Goal: Task Accomplishment & Management: Complete application form

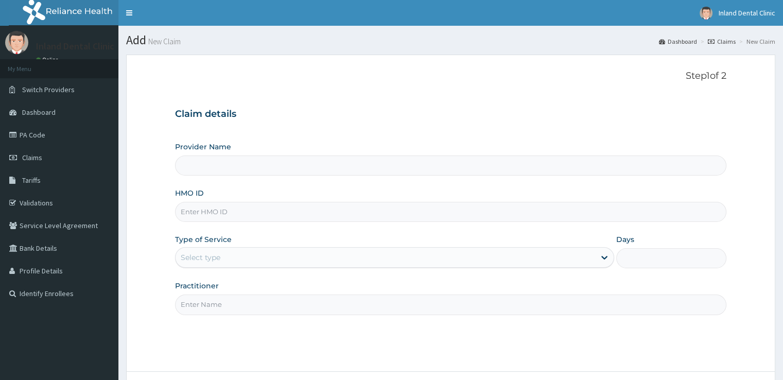
click at [256, 212] on input "HMO ID" at bounding box center [450, 212] width 550 height 20
paste input "aom/10046/a Approved PA/CBBAB0"
type input "aom/10046/a Approved PA/CBBAB0"
type input "Inland Dental clinic"
type input "aom/10046/a"
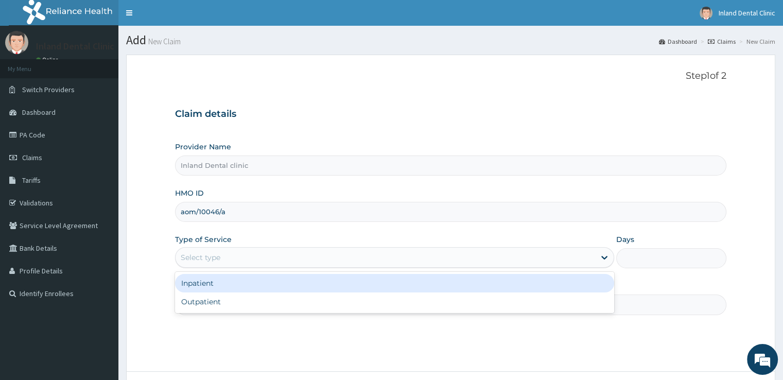
click at [259, 253] on div "Select type" at bounding box center [384, 257] width 419 height 16
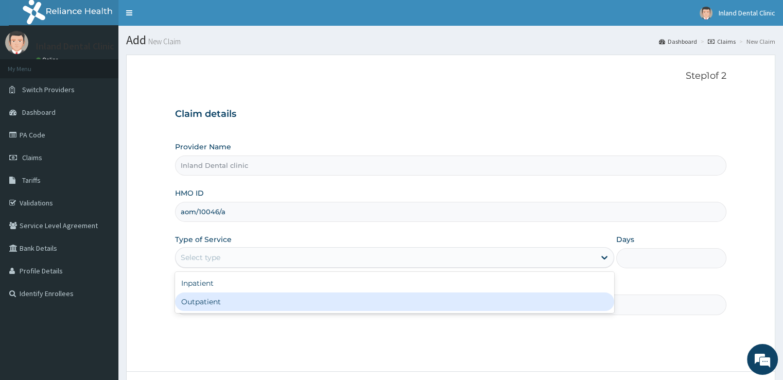
click at [249, 307] on div "Outpatient" at bounding box center [394, 301] width 439 height 19
type input "1"
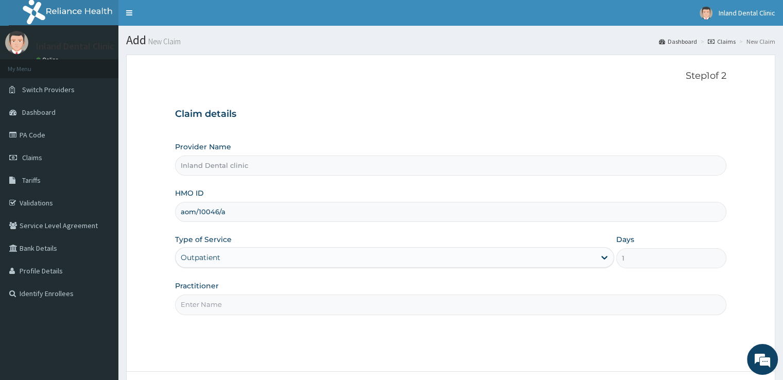
click at [249, 307] on input "Practitioner" at bounding box center [450, 304] width 550 height 20
type input "d"
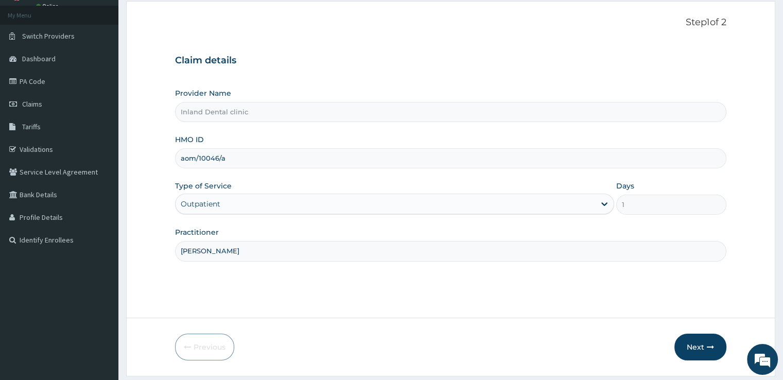
scroll to position [83, 0]
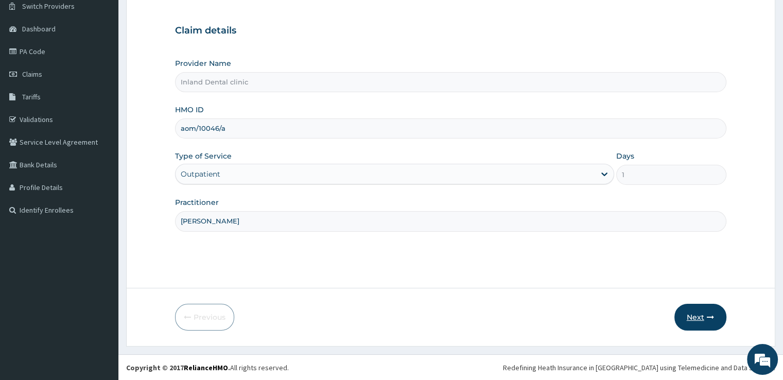
type input "Dr Awosusi"
click at [699, 311] on button "Next" at bounding box center [700, 317] width 52 height 27
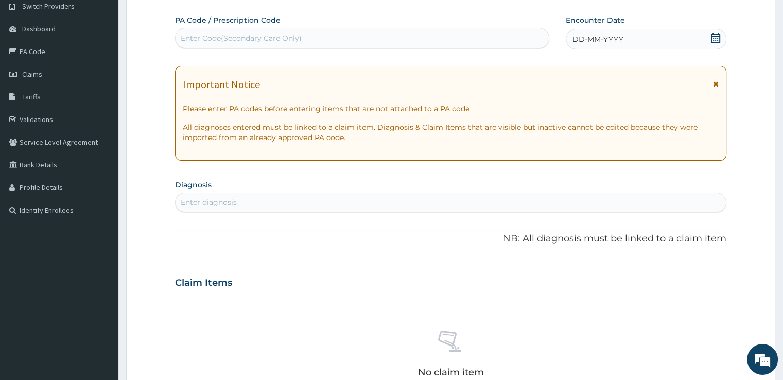
click at [402, 40] on div "Enter Code(Secondary Care Only)" at bounding box center [361, 38] width 373 height 16
paste input "PA/CBBAB0"
type input "PA/CBBAB0"
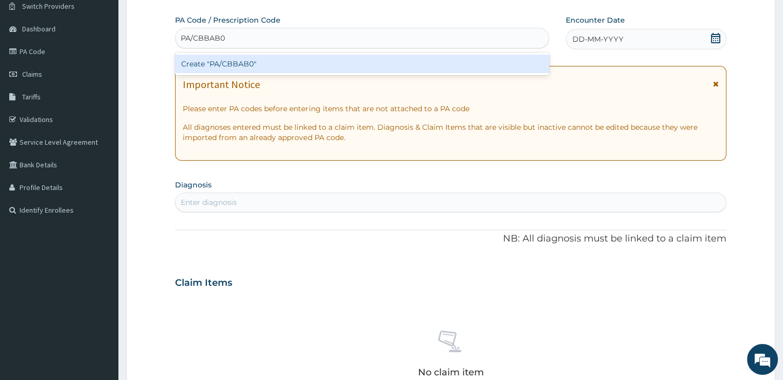
click at [344, 66] on div "Create "PA/CBBAB0"" at bounding box center [362, 64] width 374 height 19
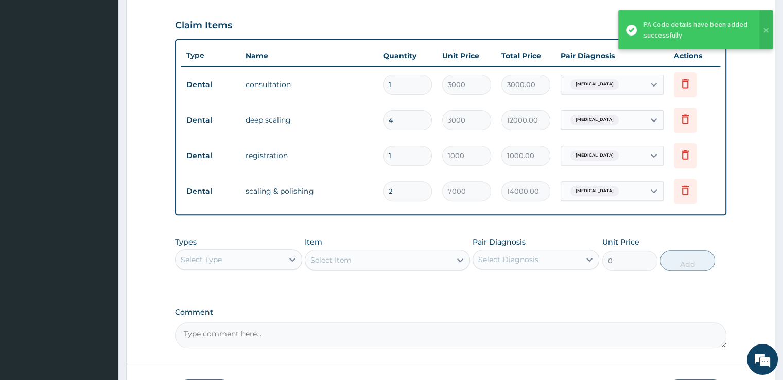
scroll to position [418, 0]
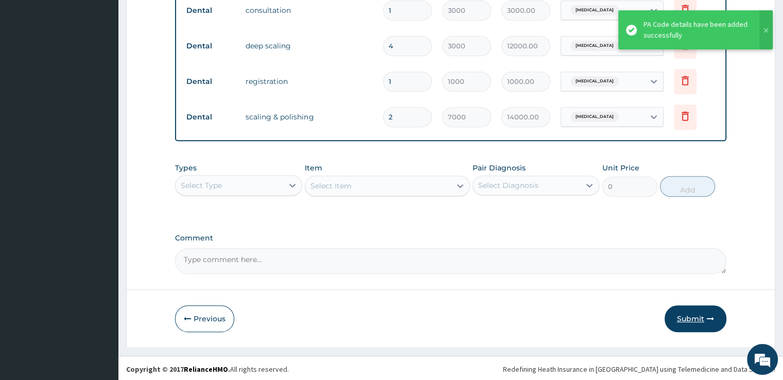
click at [684, 316] on button "Submit" at bounding box center [695, 318] width 62 height 27
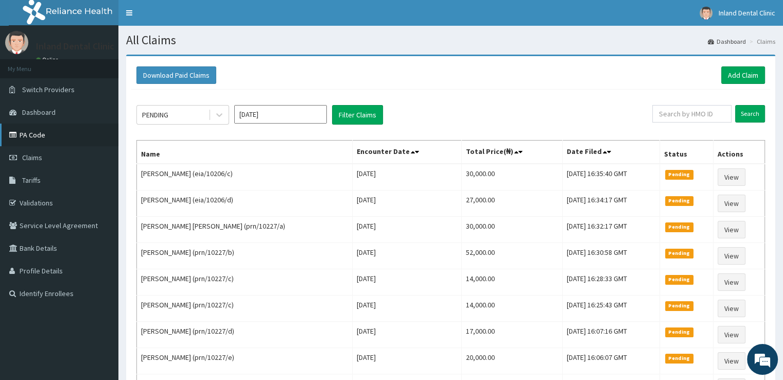
click at [72, 130] on link "PA Code" at bounding box center [59, 134] width 118 height 23
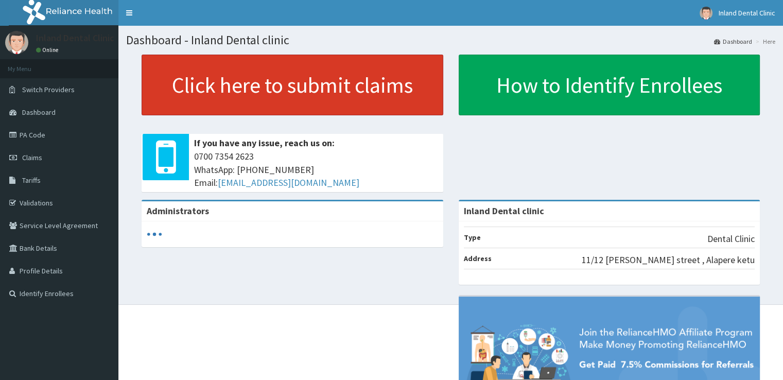
click at [185, 95] on link "Click here to submit claims" at bounding box center [291, 85] width 301 height 61
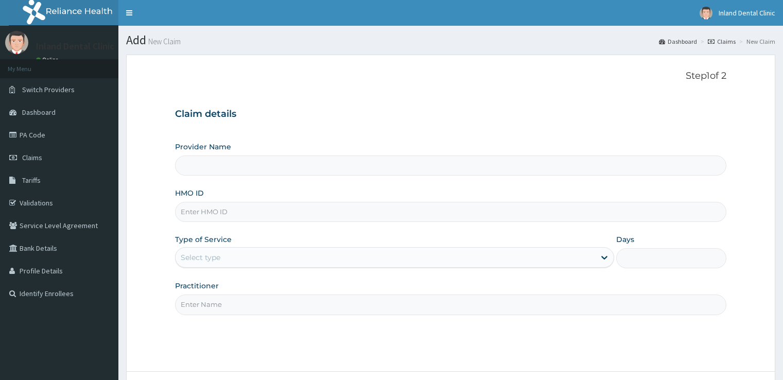
click at [274, 215] on input "HMO ID" at bounding box center [450, 212] width 550 height 20
type input "rpm/10056/a Approved PA/9E0272"
type input "Inland Dental clinic"
type input "rpm/10056/a"
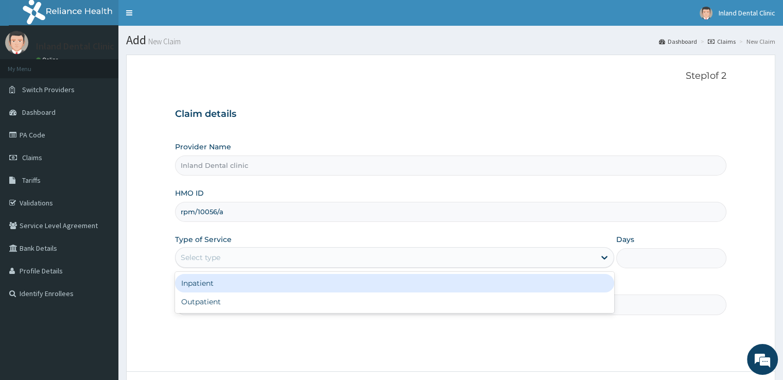
click at [236, 254] on div "Select type" at bounding box center [384, 257] width 419 height 16
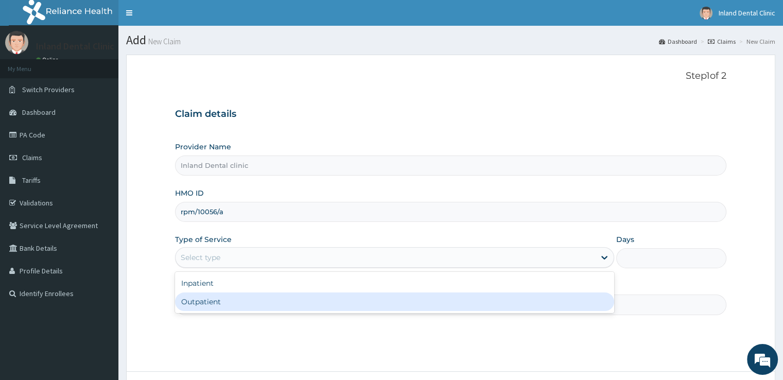
click at [235, 299] on div "Outpatient" at bounding box center [394, 301] width 439 height 19
type input "1"
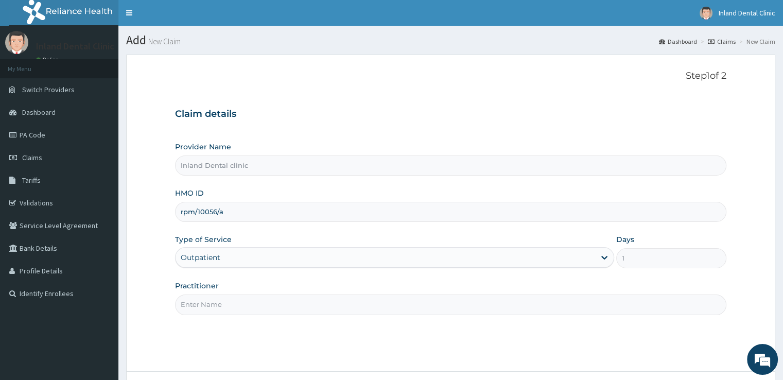
click at [235, 299] on input "Practitioner" at bounding box center [450, 304] width 550 height 20
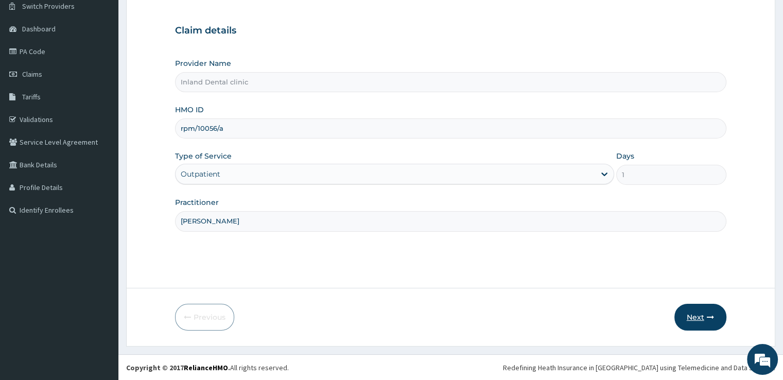
type input "Dr Awosusi"
click at [691, 315] on button "Next" at bounding box center [700, 317] width 52 height 27
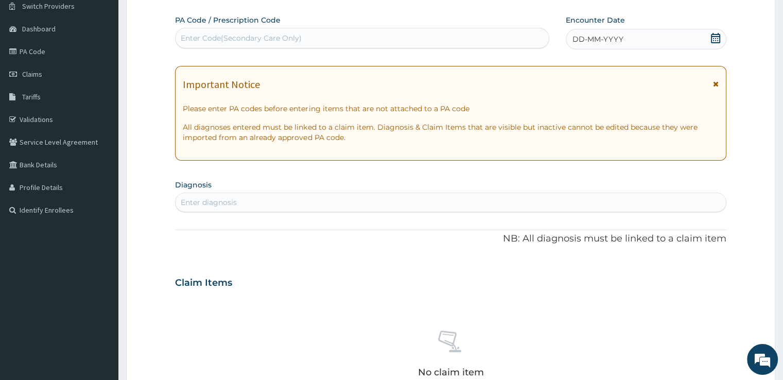
click at [341, 35] on div "Enter Code(Secondary Care Only)" at bounding box center [361, 38] width 373 height 16
paste input "PA/9E0272"
type input "PA/9E0272"
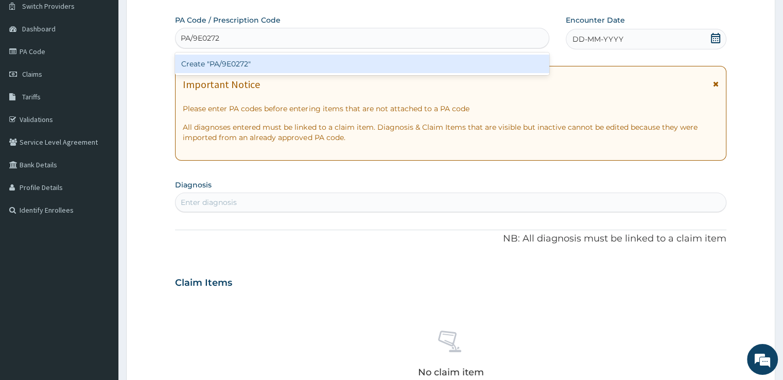
click at [306, 62] on div "Create "PA/9E0272"" at bounding box center [362, 64] width 374 height 19
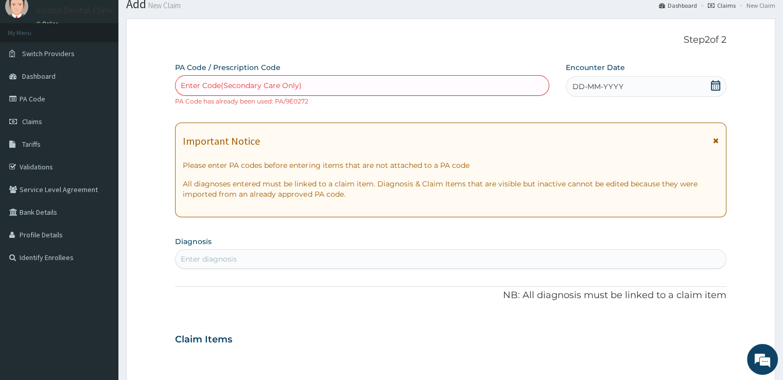
scroll to position [368, 0]
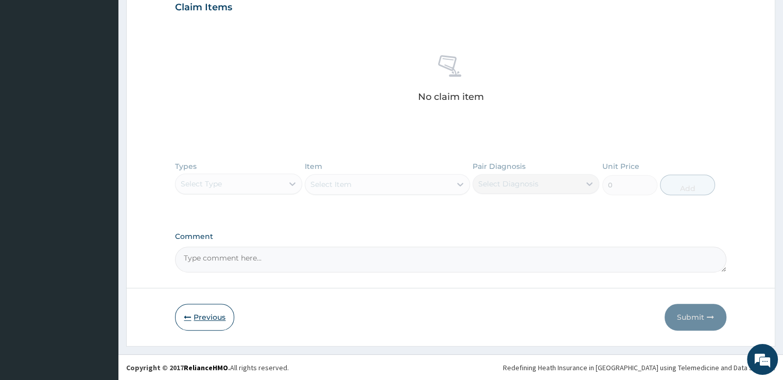
click at [201, 319] on button "Previous" at bounding box center [204, 317] width 59 height 27
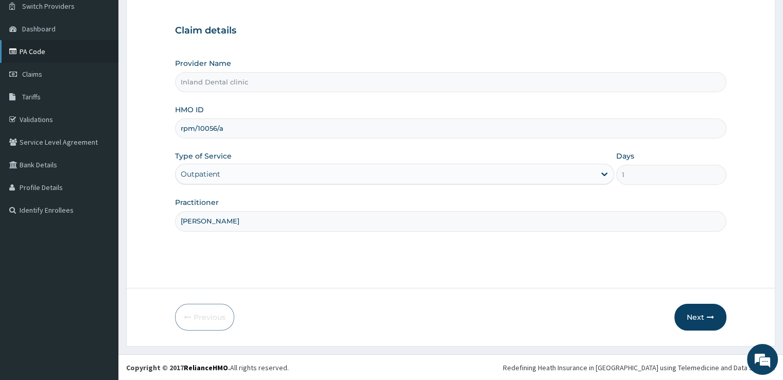
click at [68, 42] on link "PA Code" at bounding box center [59, 51] width 118 height 23
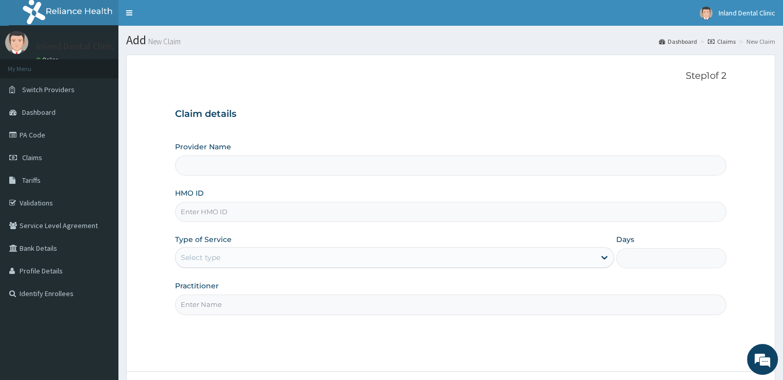
click at [251, 209] on input "HMO ID" at bounding box center [450, 212] width 550 height 20
paste input "mhg/10186/a Approved PA/95ED3F"
type input "mhg/10186/a Approved"
type input "Inland Dental clinic"
type input "mhg/10186/a"
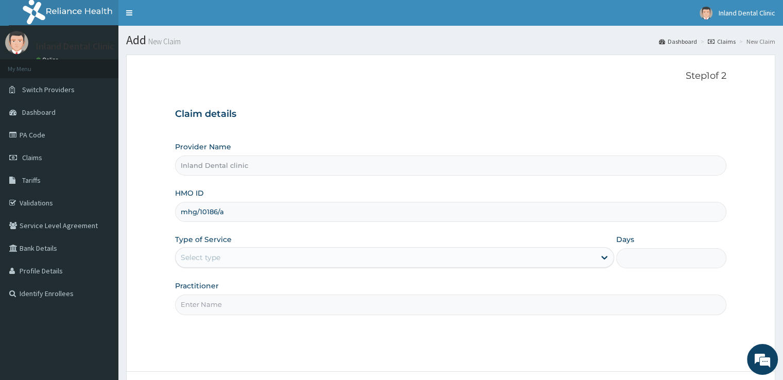
click at [193, 252] on div "Select type" at bounding box center [201, 257] width 40 height 10
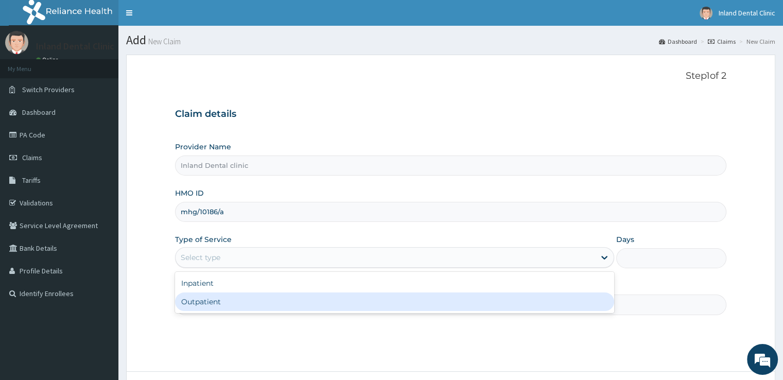
click at [208, 301] on div "Outpatient" at bounding box center [394, 301] width 439 height 19
type input "1"
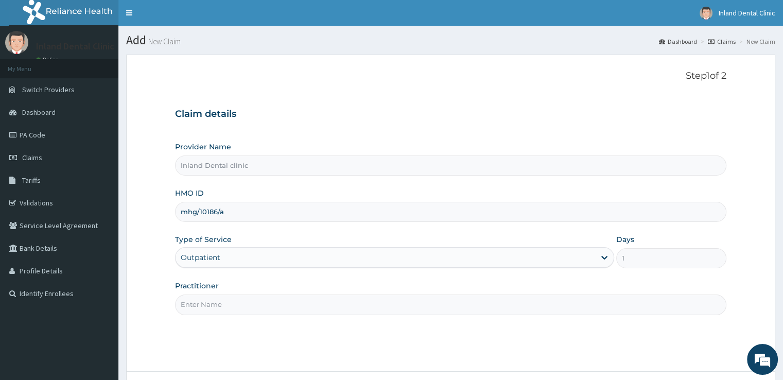
click at [208, 301] on input "Practitioner" at bounding box center [450, 304] width 550 height 20
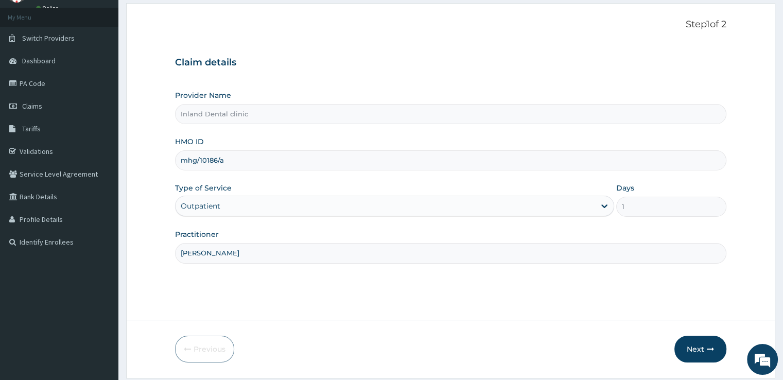
scroll to position [83, 0]
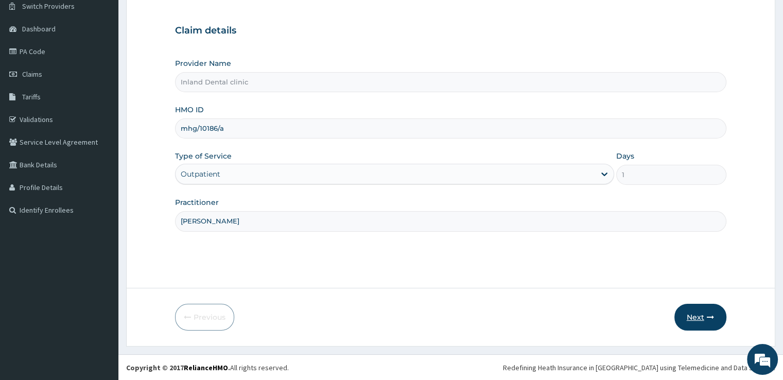
type input "Dr Awosusi"
click at [692, 313] on button "Next" at bounding box center [700, 317] width 52 height 27
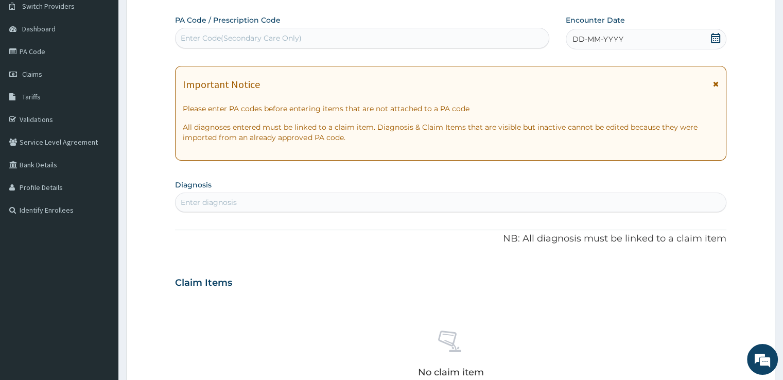
click at [371, 38] on div "Enter Code(Secondary Care Only)" at bounding box center [361, 38] width 373 height 16
paste input "PA/95ED3F"
type input "PA/95ED3F"
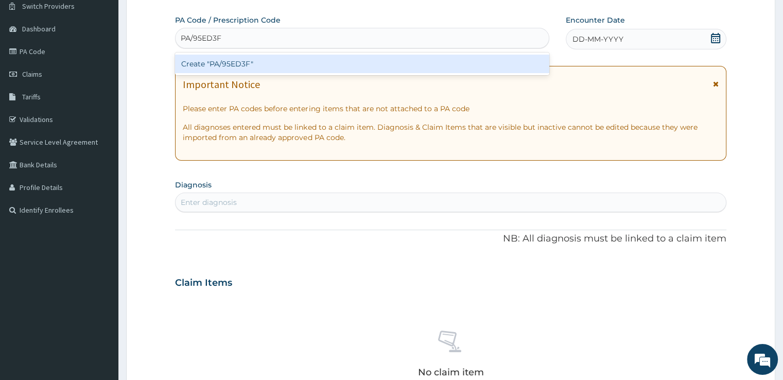
click at [340, 65] on div "Create "PA/95ED3F"" at bounding box center [362, 64] width 374 height 19
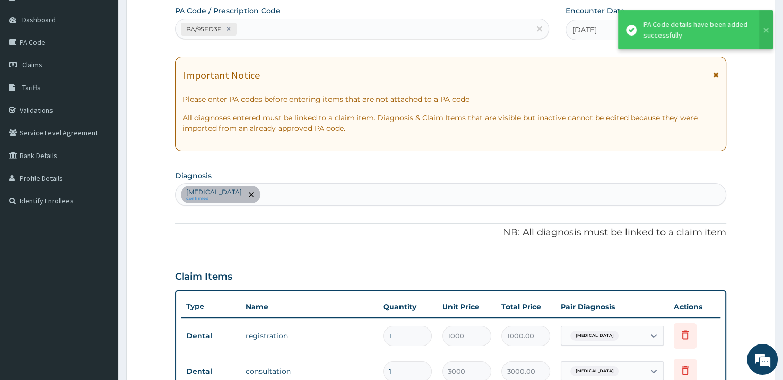
scroll to position [347, 0]
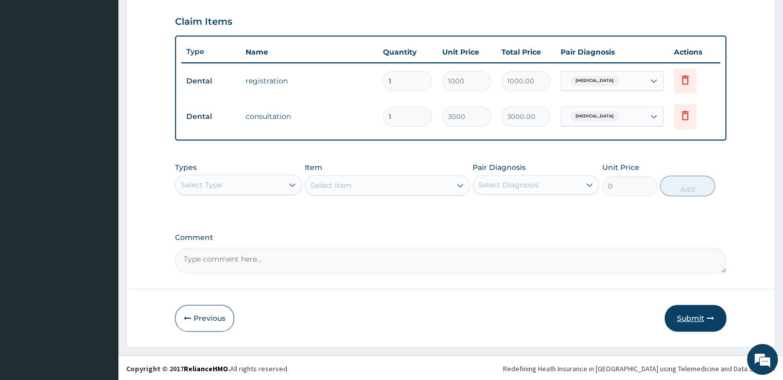
click at [696, 317] on button "Submit" at bounding box center [695, 318] width 62 height 27
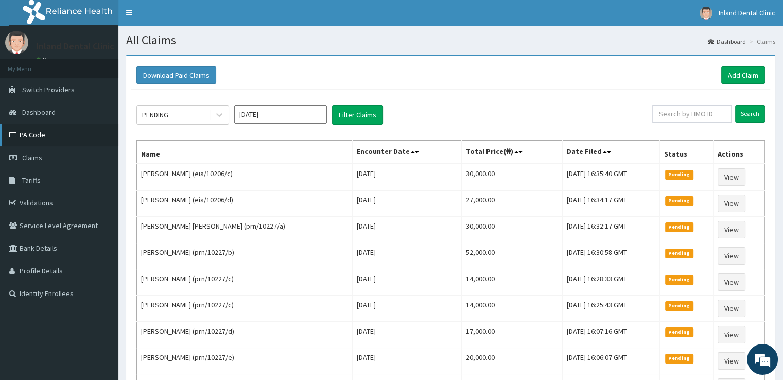
click at [39, 138] on link "PA Code" at bounding box center [59, 134] width 118 height 23
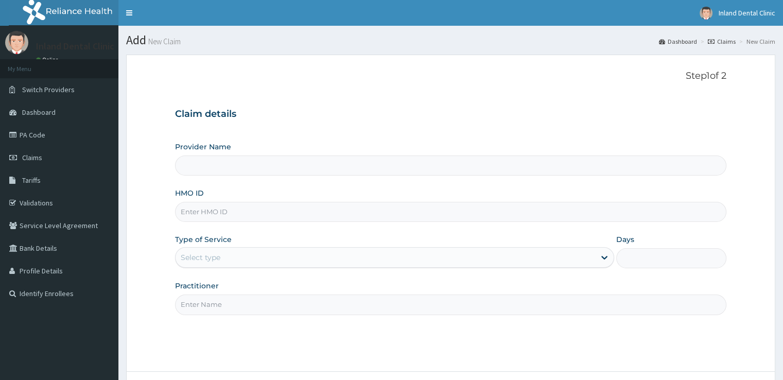
click at [262, 204] on input "HMO ID" at bounding box center [450, 212] width 550 height 20
paste input "ftp/10139/a Approved PA/71ED3A"
type input "ftp/10139/a Approved PA/71ED3A"
type input "Inland Dental clinic"
type input "ftp/10139/a"
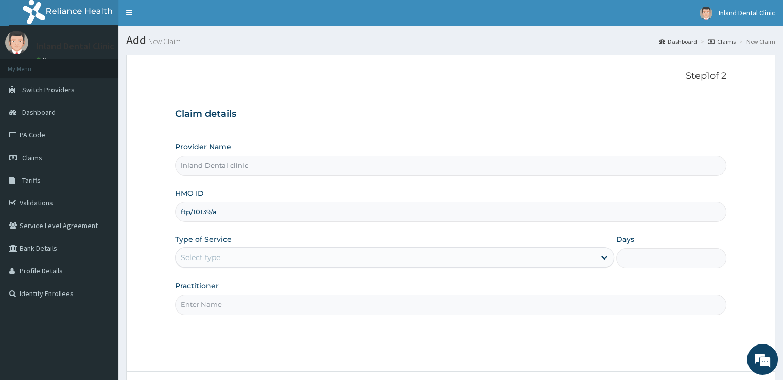
click at [206, 258] on div "Select type" at bounding box center [201, 257] width 40 height 10
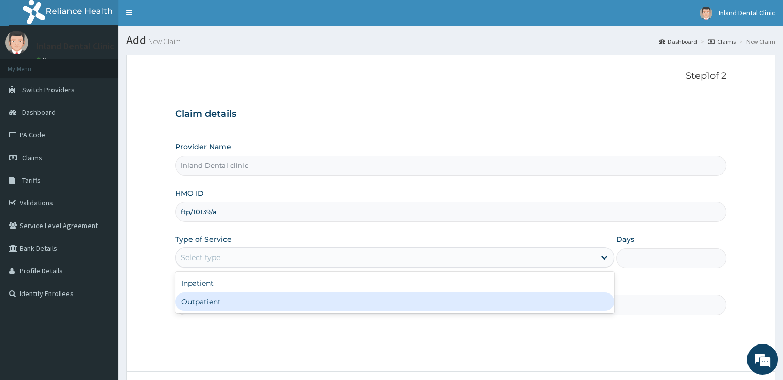
click at [207, 306] on div "Outpatient" at bounding box center [394, 301] width 439 height 19
type input "1"
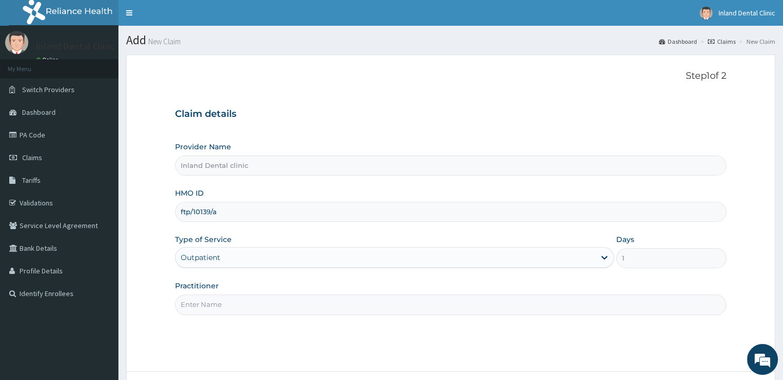
click at [207, 306] on input "Practitioner" at bounding box center [450, 304] width 550 height 20
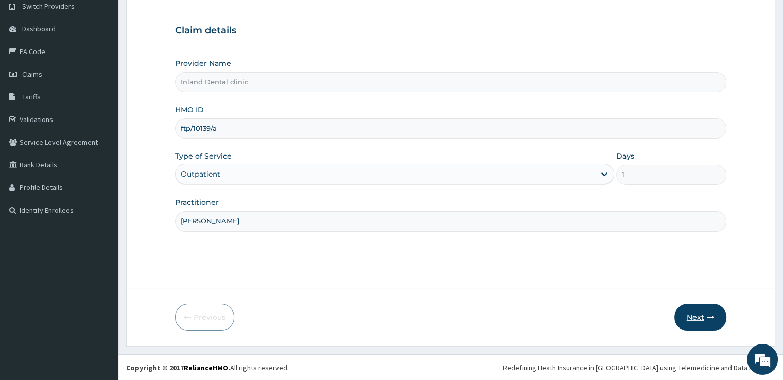
type input "Dr Awosusi"
click at [687, 313] on button "Next" at bounding box center [700, 317] width 52 height 27
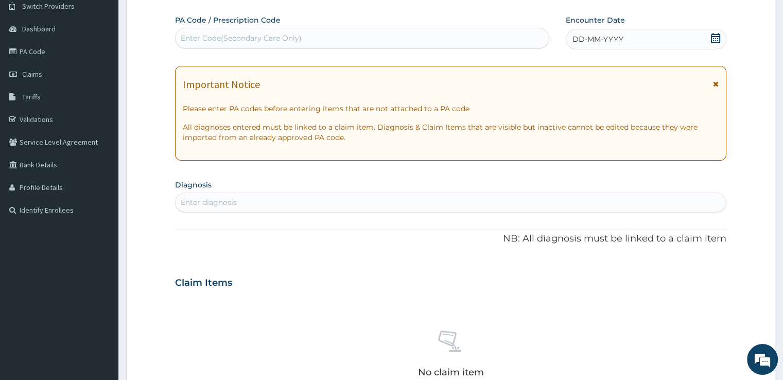
click at [341, 32] on div "Enter Code(Secondary Care Only)" at bounding box center [361, 38] width 373 height 16
paste input "PA/71ED3A"
type input "PA/71ED3A"
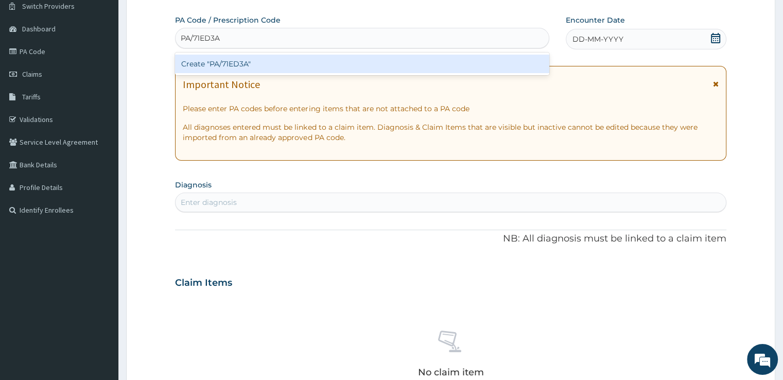
click at [249, 63] on div "Create "PA/71ED3A"" at bounding box center [362, 64] width 374 height 19
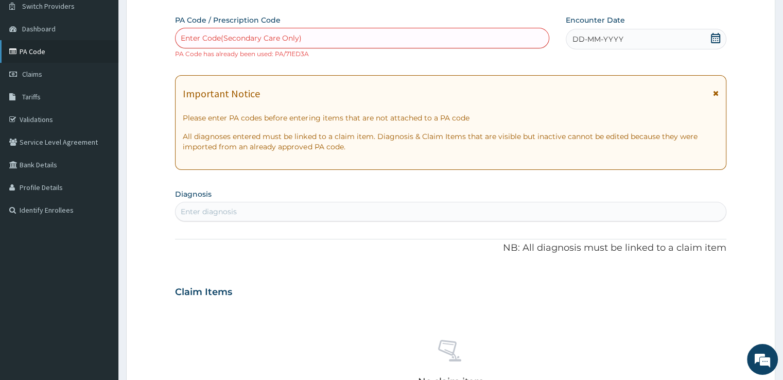
click at [56, 46] on link "PA Code" at bounding box center [59, 51] width 118 height 23
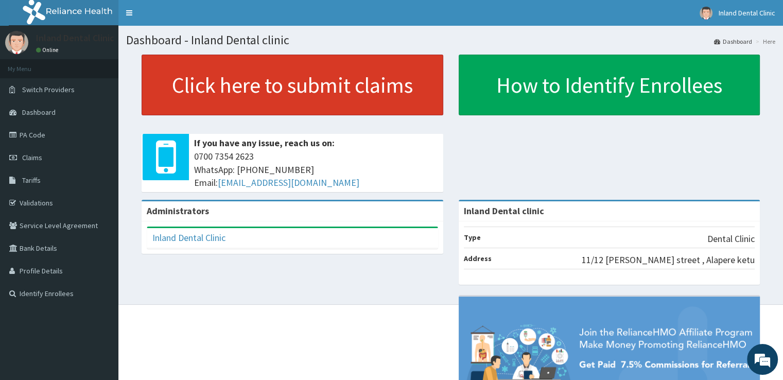
click at [223, 91] on link "Click here to submit claims" at bounding box center [291, 85] width 301 height 61
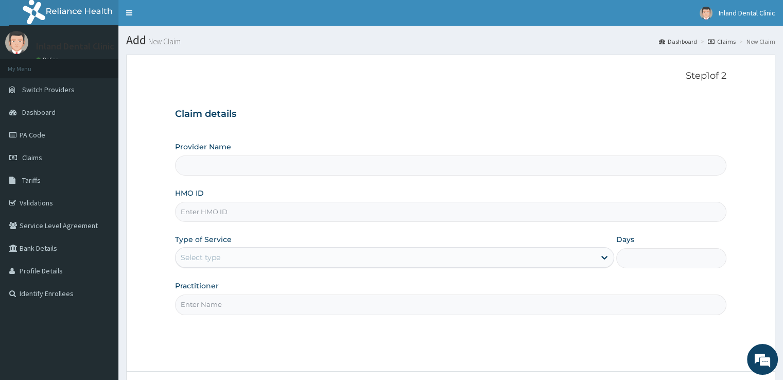
click at [268, 210] on input "HMO ID" at bounding box center [450, 212] width 550 height 20
type input "Inland Dental clinic"
paste input "del/10136/a Partially Approved PA/376BA6"
type input "del/10136/a"
click at [243, 254] on div "Select type" at bounding box center [384, 257] width 419 height 16
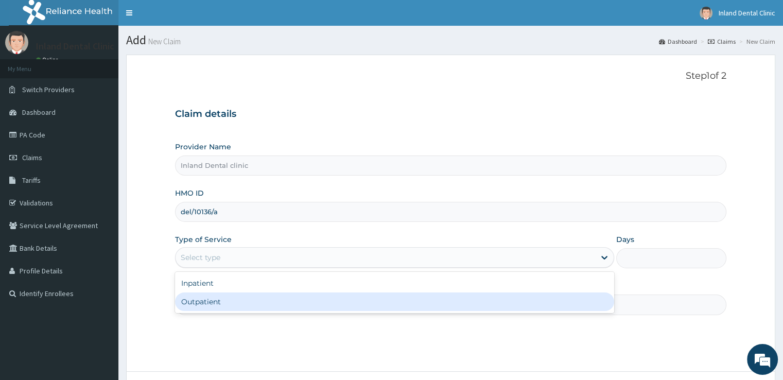
click at [236, 297] on div "Outpatient" at bounding box center [394, 301] width 439 height 19
type input "1"
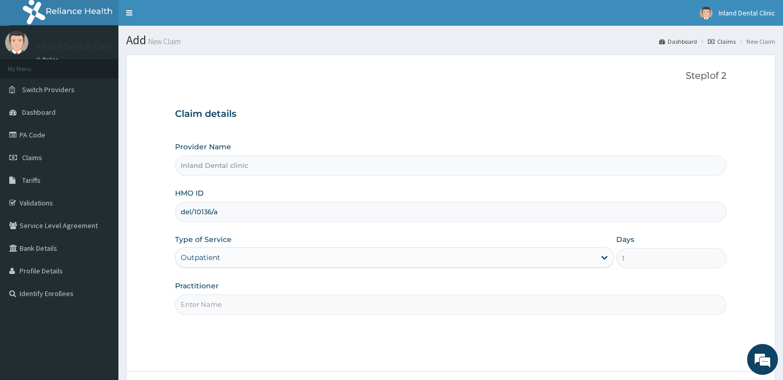
click at [236, 297] on input "Practitioner" at bounding box center [450, 304] width 550 height 20
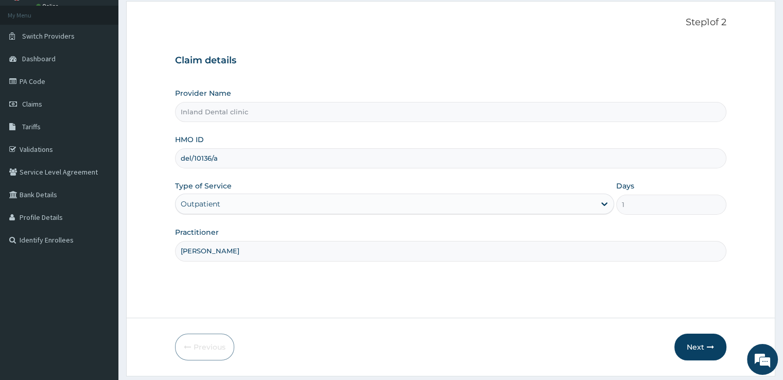
scroll to position [83, 0]
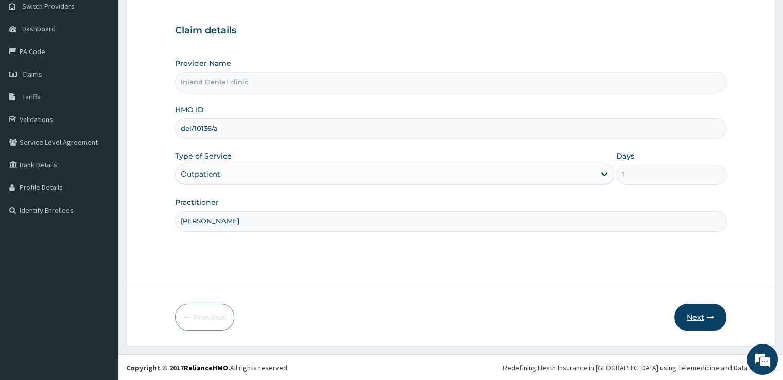
type input "[PERSON_NAME]"
click at [687, 311] on button "Next" at bounding box center [700, 317] width 52 height 27
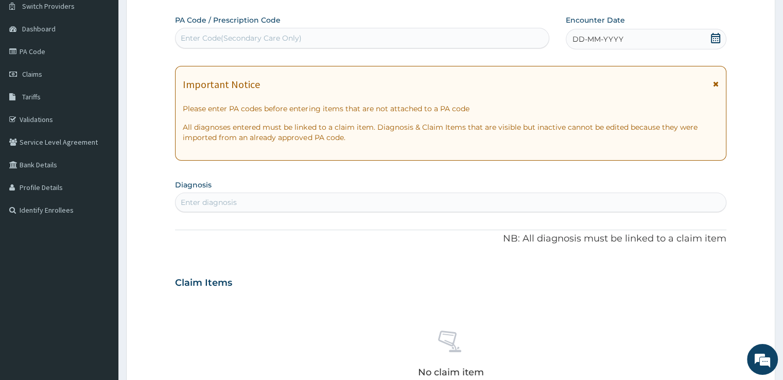
click at [463, 43] on div "Enter Code(Secondary Care Only)" at bounding box center [361, 38] width 373 height 16
paste input "PA/376BA6"
type input "PA/376BA6"
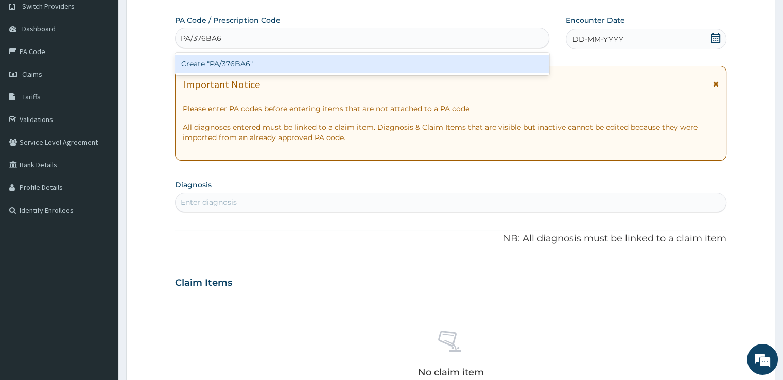
click at [416, 60] on div "Create "PA/376BA6"" at bounding box center [362, 64] width 374 height 19
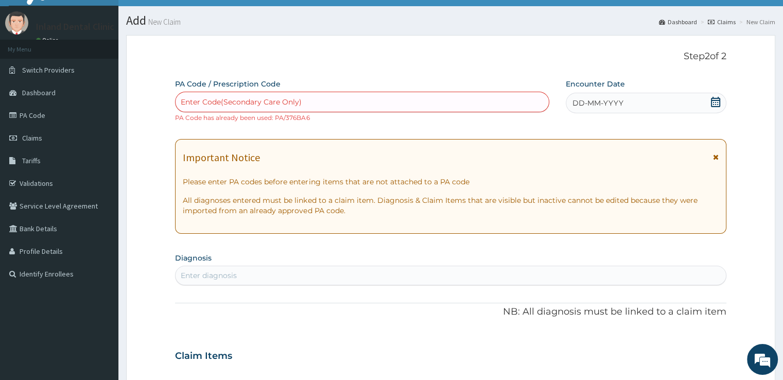
scroll to position [0, 0]
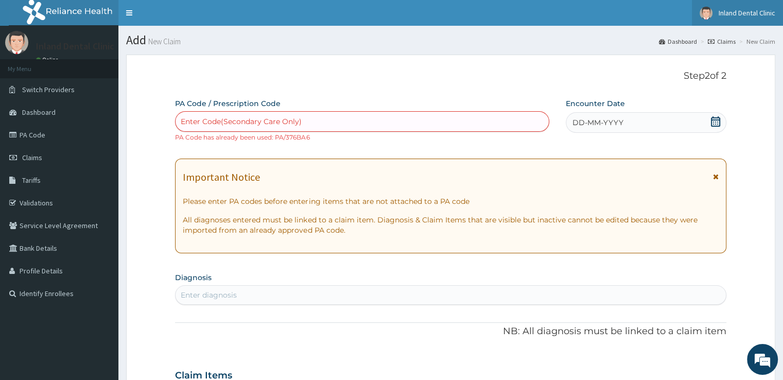
click at [754, 18] on link "Inland Dental Clinic" at bounding box center [736, 13] width 91 height 26
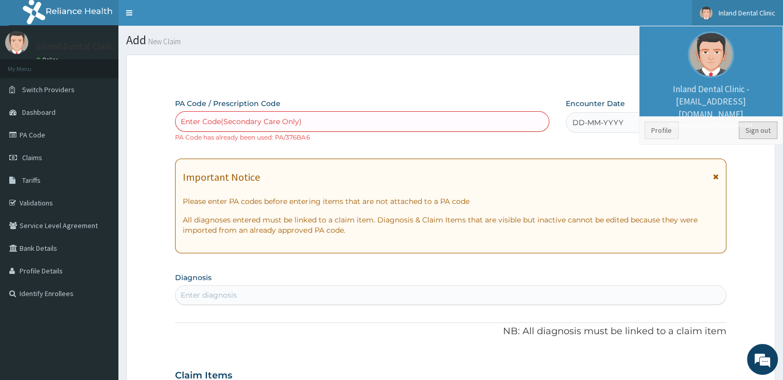
click at [759, 127] on link "Sign out" at bounding box center [757, 129] width 39 height 17
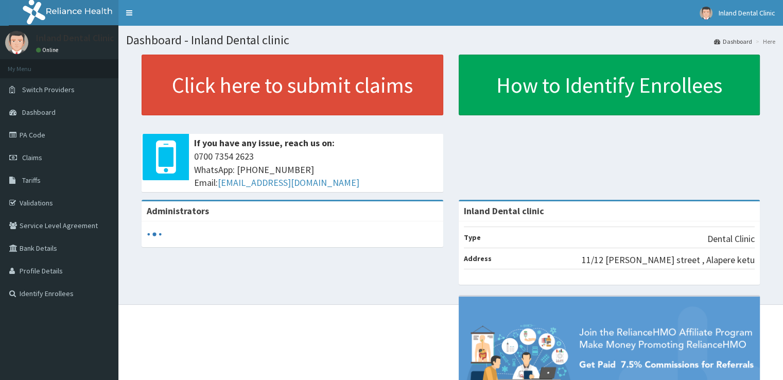
click at [48, 136] on link "PA Code" at bounding box center [59, 134] width 118 height 23
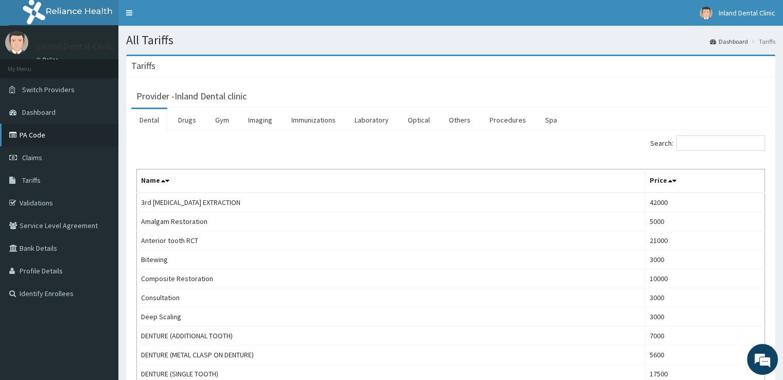
click at [32, 138] on link "PA Code" at bounding box center [59, 134] width 118 height 23
click at [49, 140] on link "PA Code" at bounding box center [59, 134] width 118 height 23
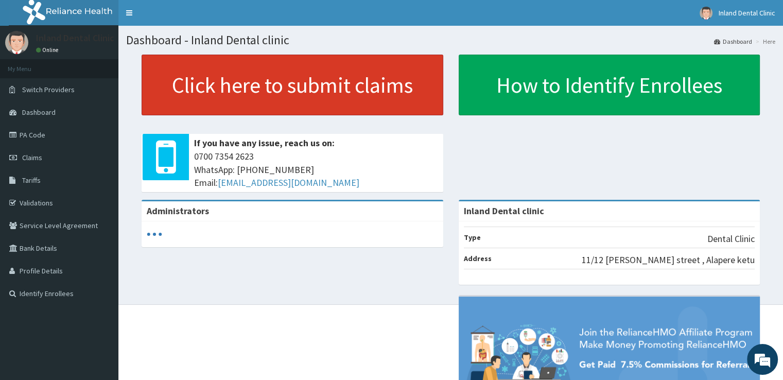
click at [286, 85] on link "Click here to submit claims" at bounding box center [291, 85] width 301 height 61
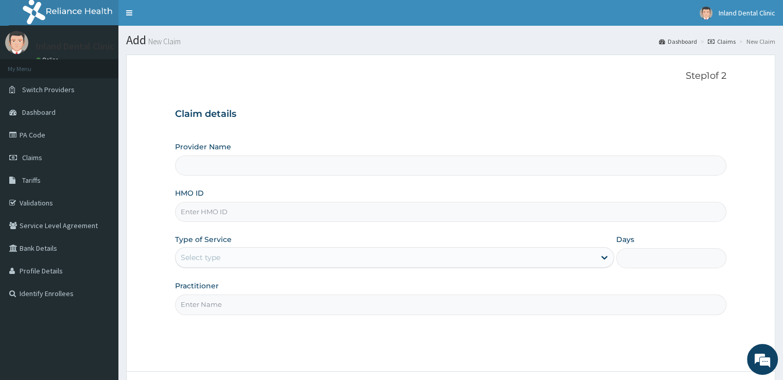
click at [243, 211] on input "HMO ID" at bounding box center [450, 212] width 550 height 20
paste input "tsc/10029/b Approved PA/7D0069"
type input "tsc/10029/b Approved PA/7D0069"
type input "Inland Dental clinic"
type input "tsc/10029/b"
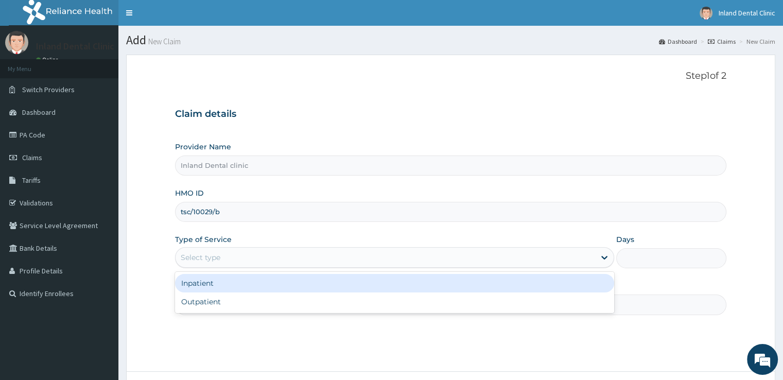
click at [256, 257] on div "Select type" at bounding box center [384, 257] width 419 height 16
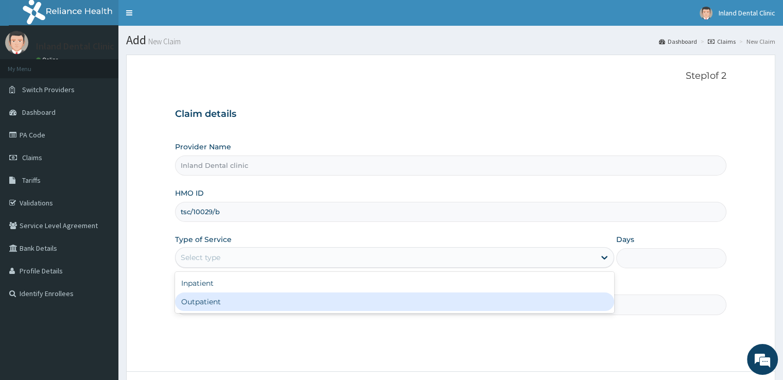
click at [249, 299] on div "Outpatient" at bounding box center [394, 301] width 439 height 19
type input "1"
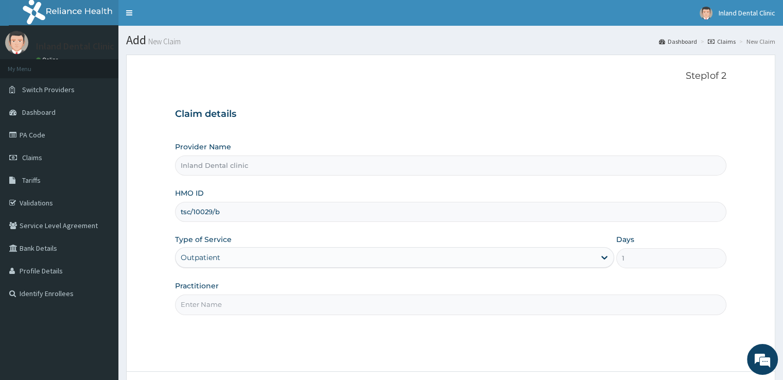
click at [249, 299] on input "Practitioner" at bounding box center [450, 304] width 550 height 20
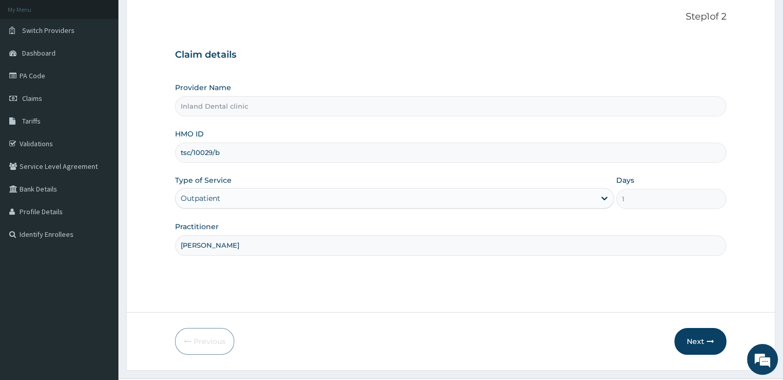
scroll to position [83, 0]
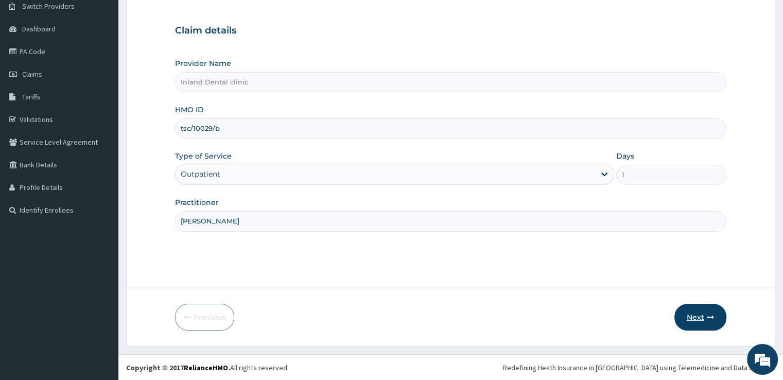
type input "Dr Awosusi"
click at [694, 318] on button "Next" at bounding box center [700, 317] width 52 height 27
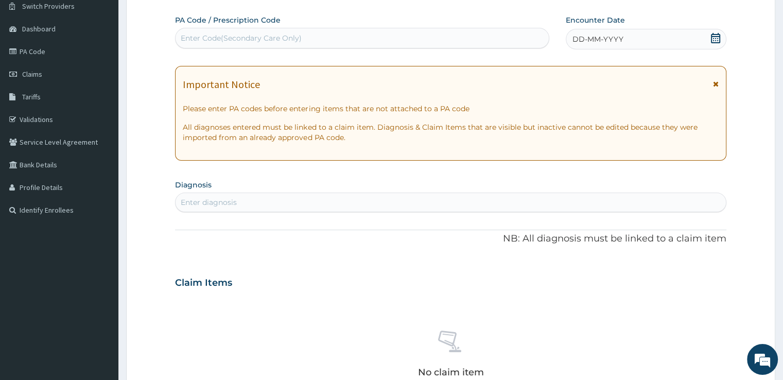
click at [340, 39] on div "Enter Code(Secondary Care Only)" at bounding box center [361, 38] width 373 height 16
paste input "PA/7D0069"
type input "PA/7D0069"
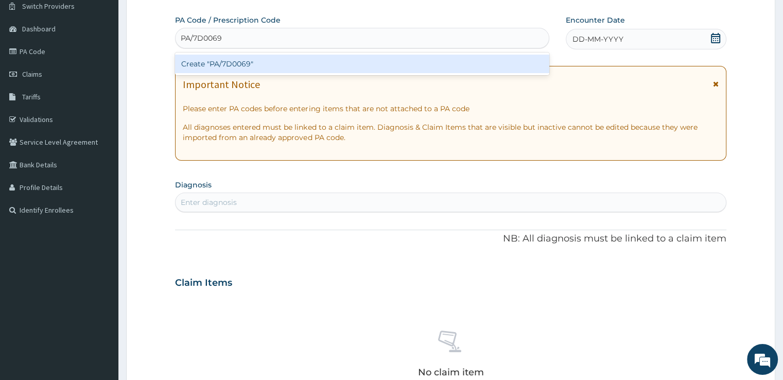
click at [308, 58] on div "Create "PA/7D0069"" at bounding box center [362, 64] width 374 height 19
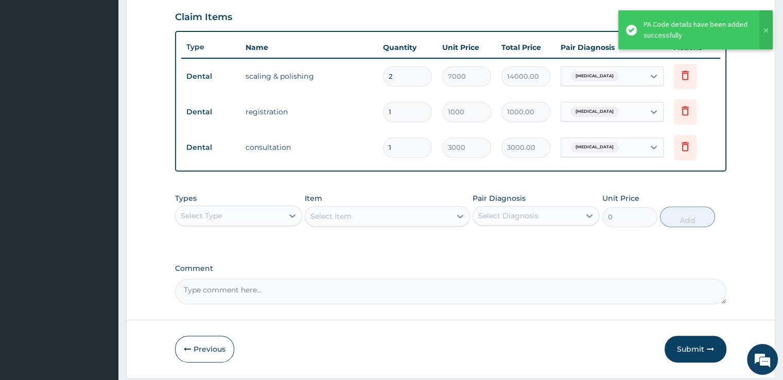
scroll to position [383, 0]
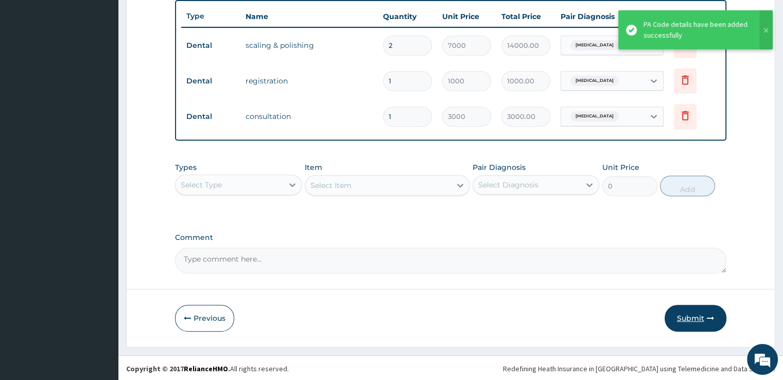
click at [698, 317] on button "Submit" at bounding box center [695, 318] width 62 height 27
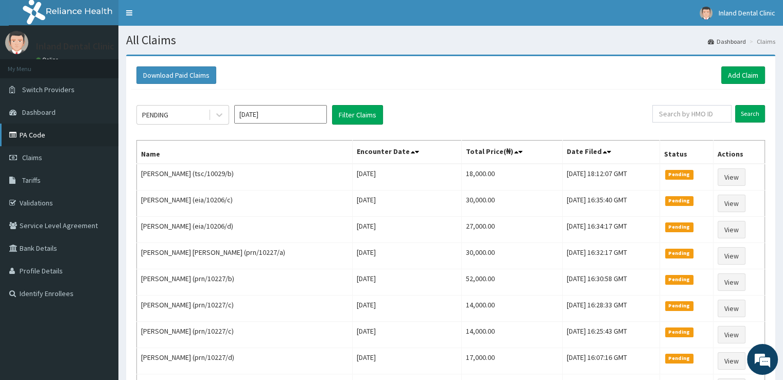
click at [72, 128] on link "PA Code" at bounding box center [59, 134] width 118 height 23
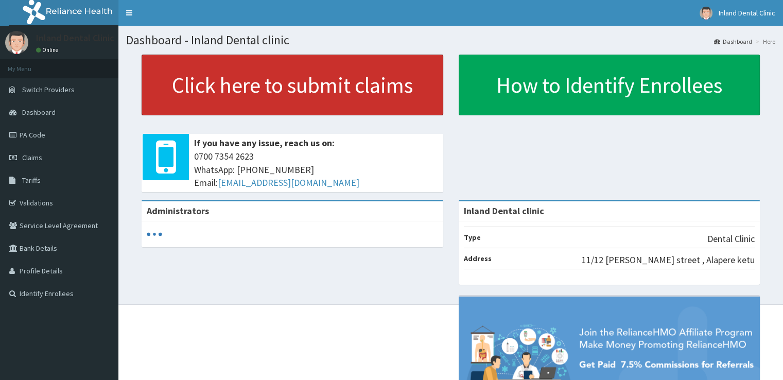
click at [204, 100] on link "Click here to submit claims" at bounding box center [291, 85] width 301 height 61
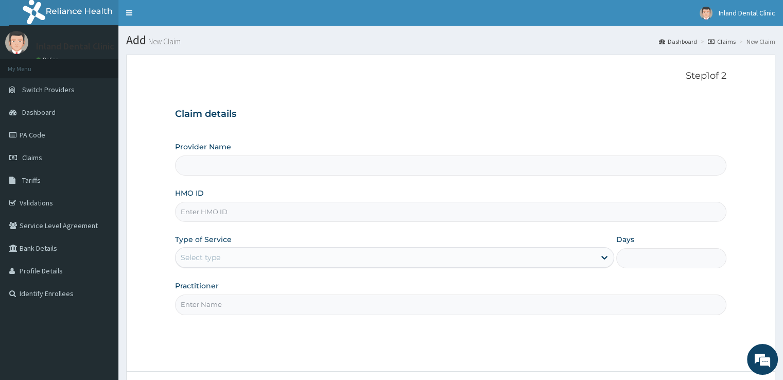
click at [272, 205] on input "HMO ID" at bounding box center [450, 212] width 550 height 20
paste input "tsc/10029/a Approved PA/FE0CBA"
type input "tsc/10029/a Approved PA/FE0CBA"
type input "Inland Dental clinic"
type input "tsc/10029/a"
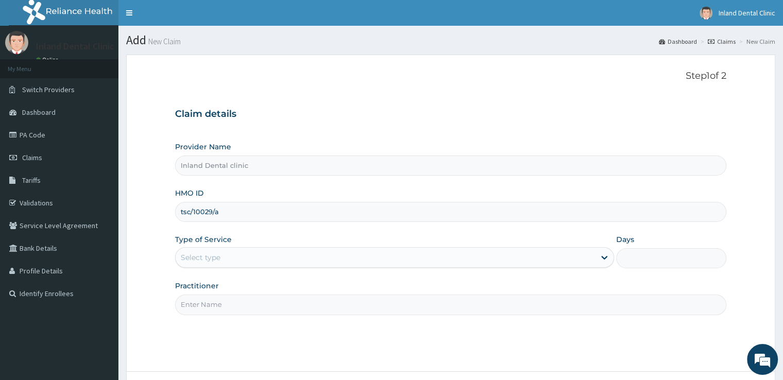
click at [230, 258] on div "Select type" at bounding box center [384, 257] width 419 height 16
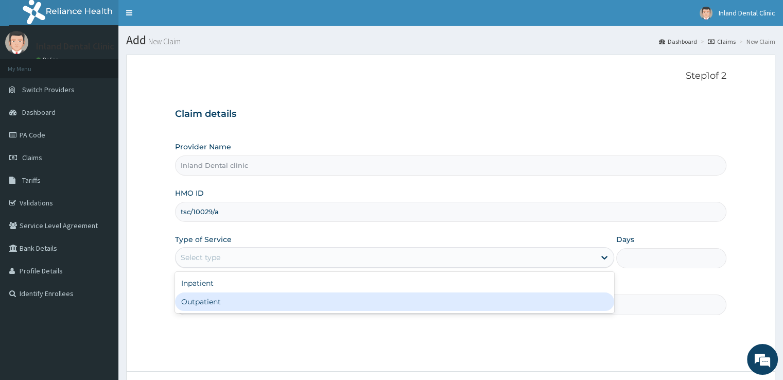
click at [220, 301] on div "Outpatient" at bounding box center [394, 301] width 439 height 19
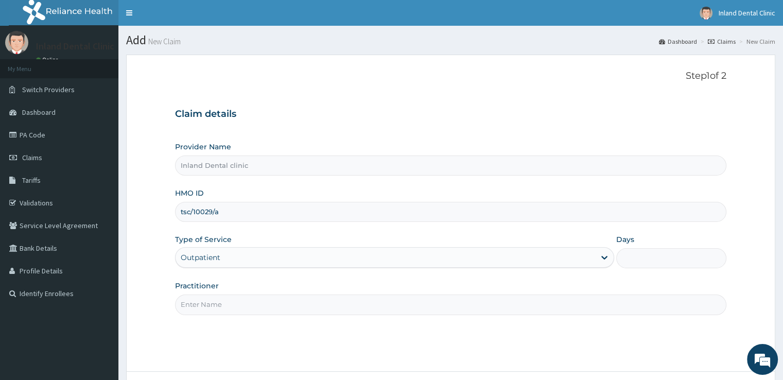
type input "1"
click at [220, 301] on input "Practitioner" at bounding box center [450, 304] width 550 height 20
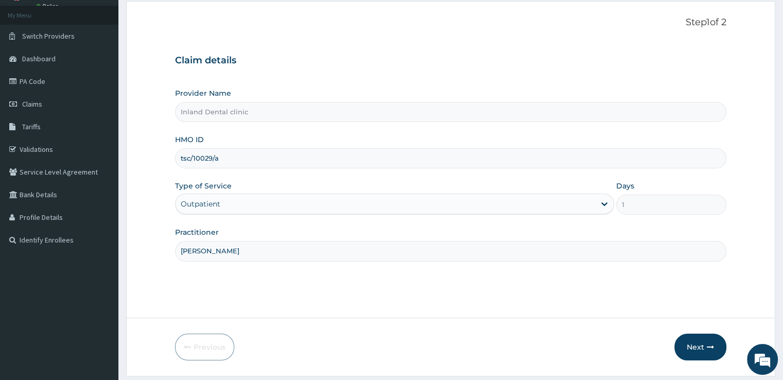
scroll to position [83, 0]
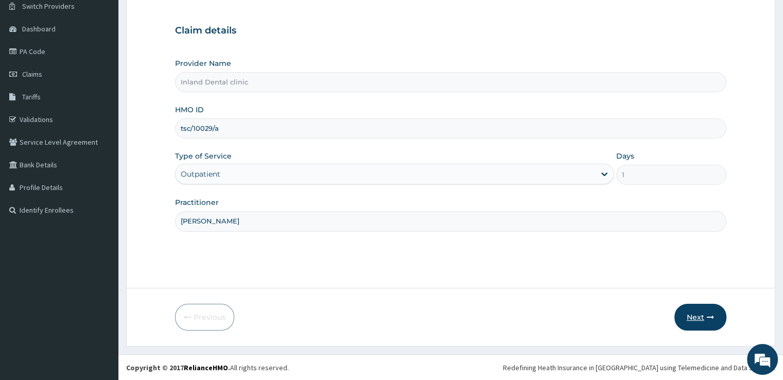
type input "[PERSON_NAME]"
click at [695, 307] on button "Next" at bounding box center [700, 317] width 52 height 27
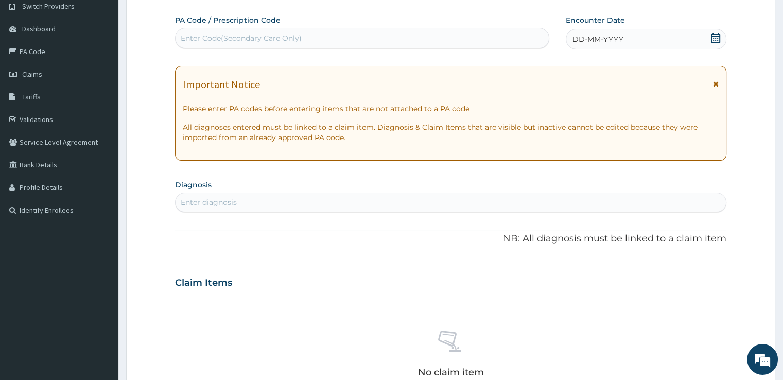
click at [403, 35] on div "Enter Code(Secondary Care Only)" at bounding box center [361, 38] width 373 height 16
paste input "PA/FE0CBA"
type input "PA/FE0CBA"
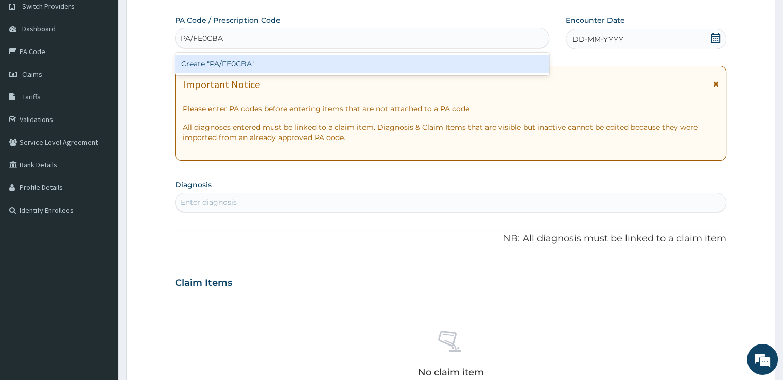
click at [362, 62] on div "Create "PA/FE0CBA"" at bounding box center [362, 64] width 374 height 19
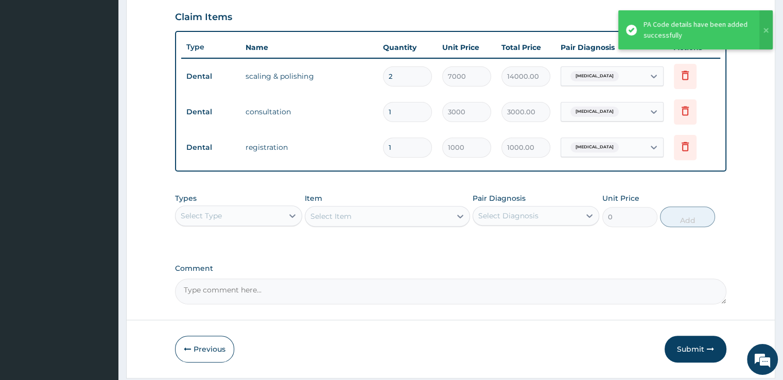
scroll to position [383, 0]
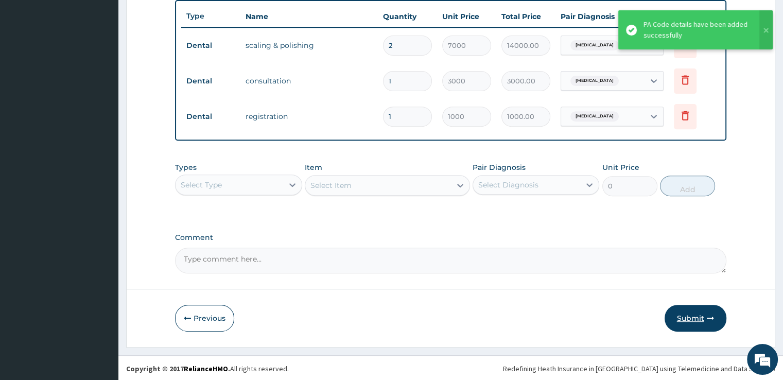
click at [688, 313] on button "Submit" at bounding box center [695, 318] width 62 height 27
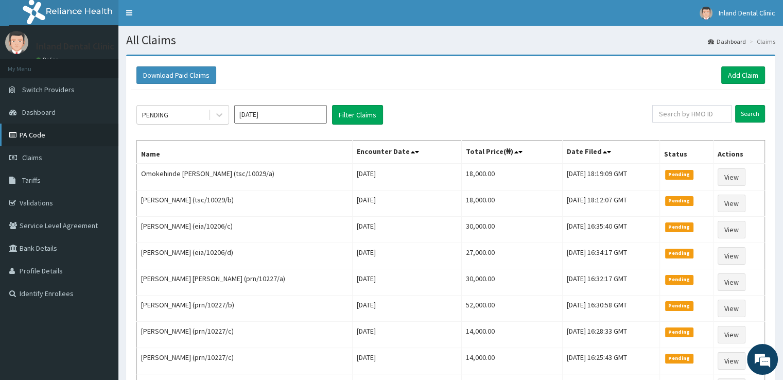
click at [44, 129] on link "PA Code" at bounding box center [59, 134] width 118 height 23
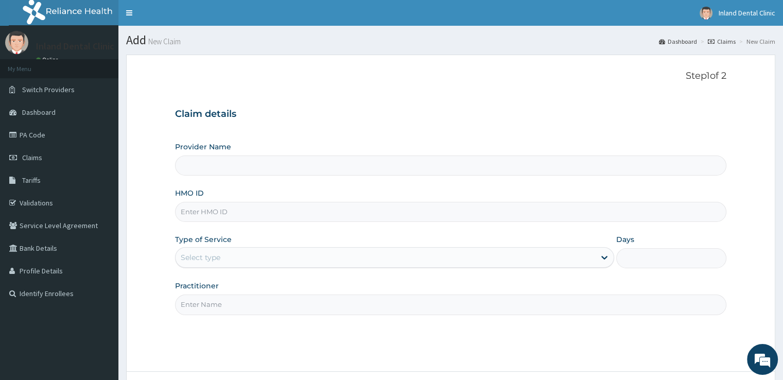
click at [274, 212] on input "HMO ID" at bounding box center [450, 212] width 550 height 20
paste input "tsc/10029/c Approved PA/8BBB1E"
type input "tsc/10029/c Approved PA/8BBB1E"
type input "Inland Dental clinic"
type input "tsc/10029/c"
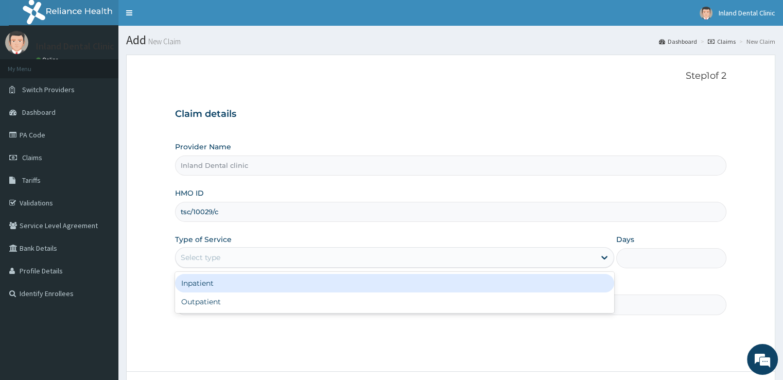
click at [397, 262] on div "Select type" at bounding box center [384, 257] width 419 height 16
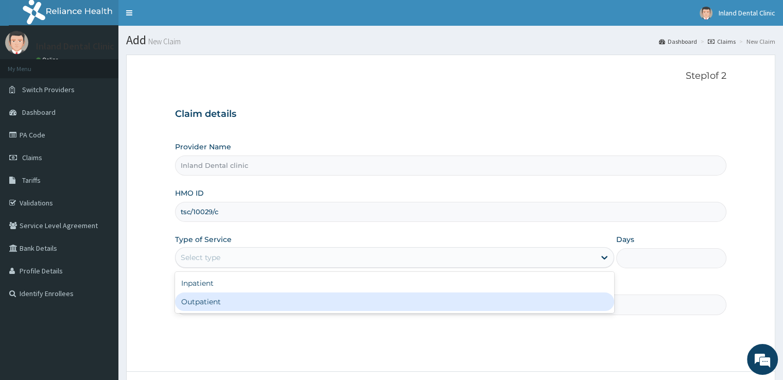
click at [346, 306] on div "Outpatient" at bounding box center [394, 301] width 439 height 19
type input "1"
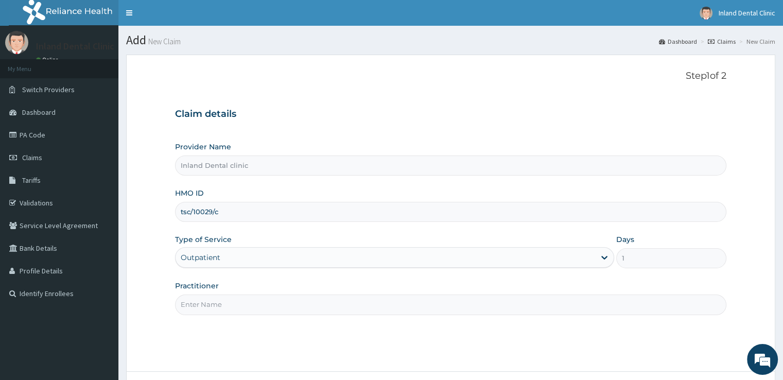
click at [346, 306] on input "Practitioner" at bounding box center [450, 304] width 550 height 20
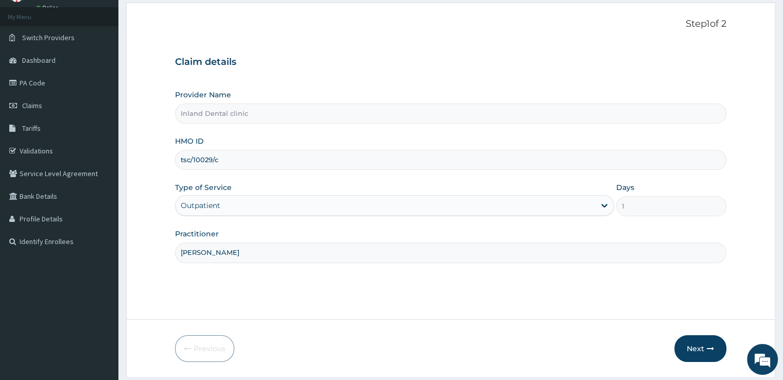
scroll to position [83, 0]
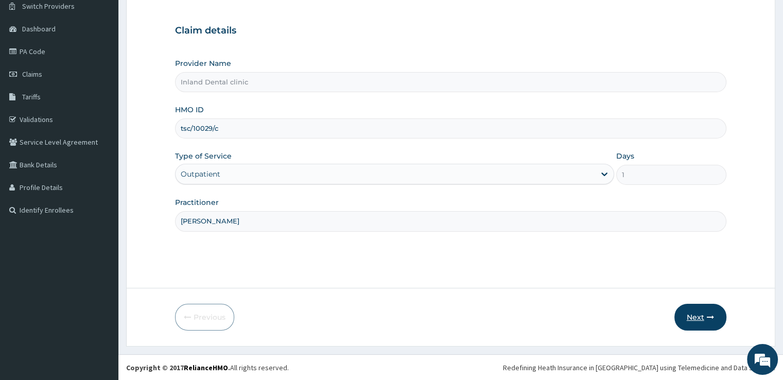
type input "[PERSON_NAME]"
click at [695, 310] on button "Next" at bounding box center [700, 317] width 52 height 27
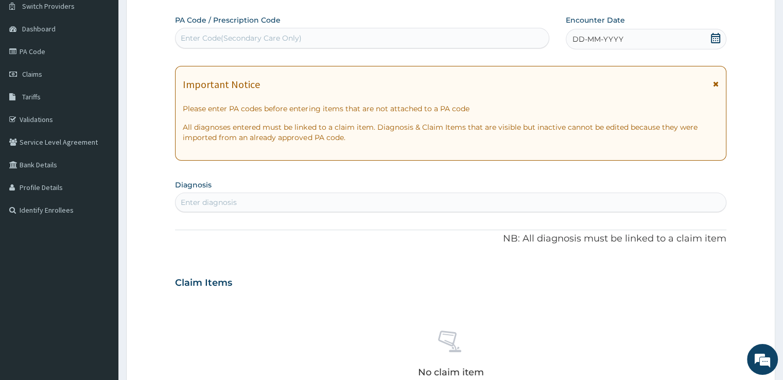
click at [412, 46] on div "Enter Code(Secondary Care Only)" at bounding box center [361, 38] width 373 height 16
paste input "PA/8BBB1E"
type input "PA/8BBB1E"
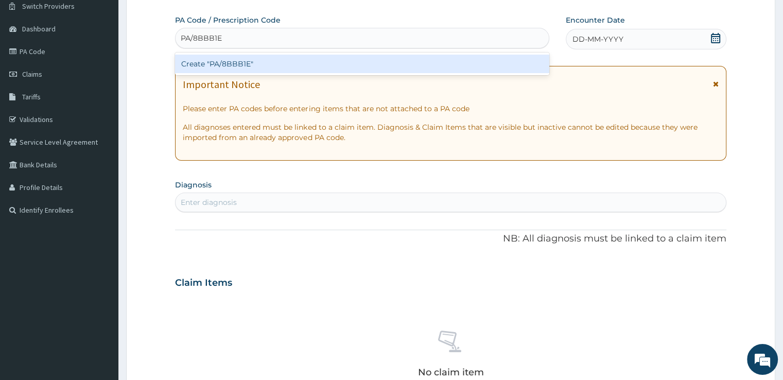
click at [372, 60] on div "Create "PA/8BBB1E"" at bounding box center [362, 64] width 374 height 19
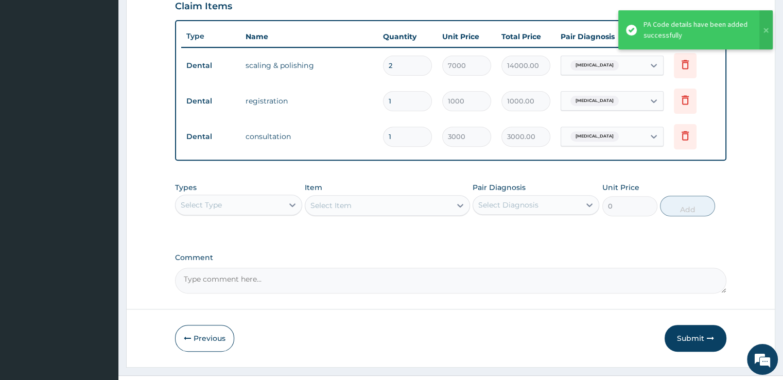
scroll to position [383, 0]
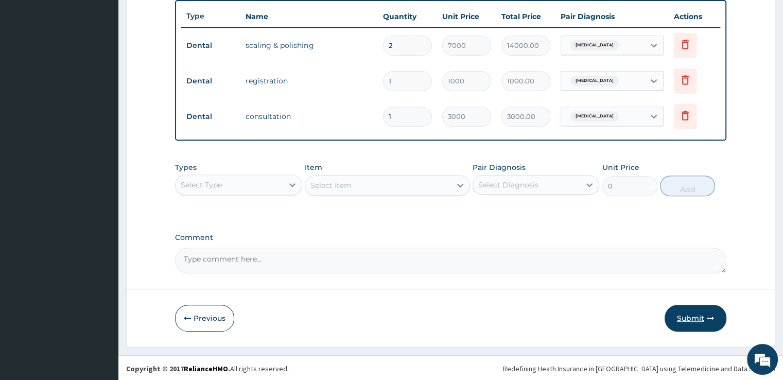
click at [698, 314] on button "Submit" at bounding box center [695, 318] width 62 height 27
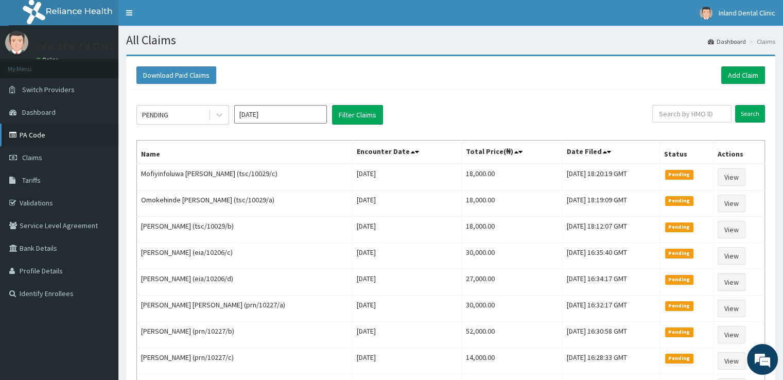
click at [54, 130] on link "PA Code" at bounding box center [59, 134] width 118 height 23
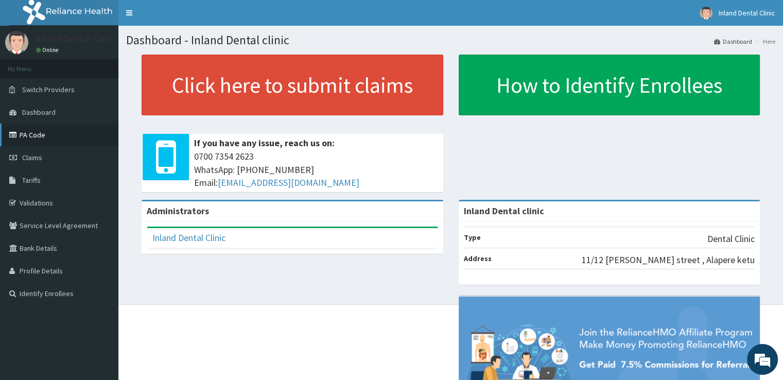
click at [37, 134] on link "PA Code" at bounding box center [59, 134] width 118 height 23
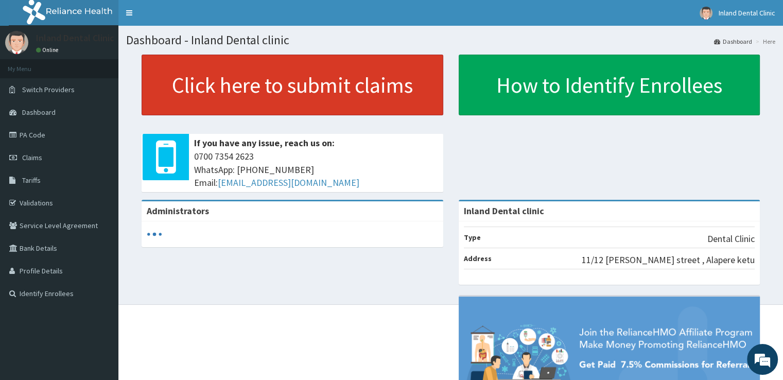
click at [261, 78] on link "Click here to submit claims" at bounding box center [291, 85] width 301 height 61
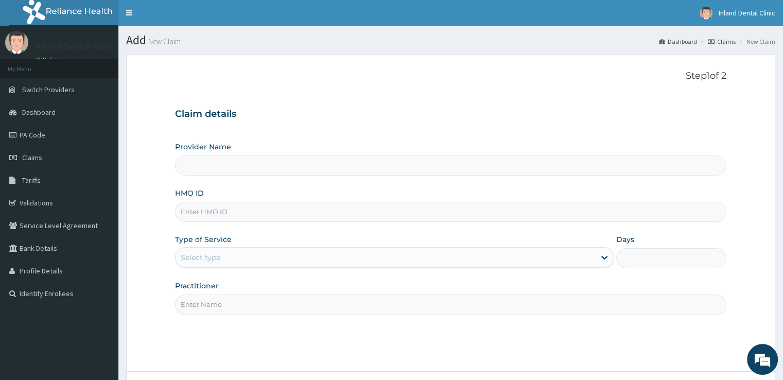
click at [294, 217] on input "HMO ID" at bounding box center [450, 212] width 550 height 20
paste input "tsc/10029/d Approved PA/5C7164"
type input "tsc/10029/d Approved PA/5C7164"
type input "Inland Dental clinic"
type input "tsc/10029/d"
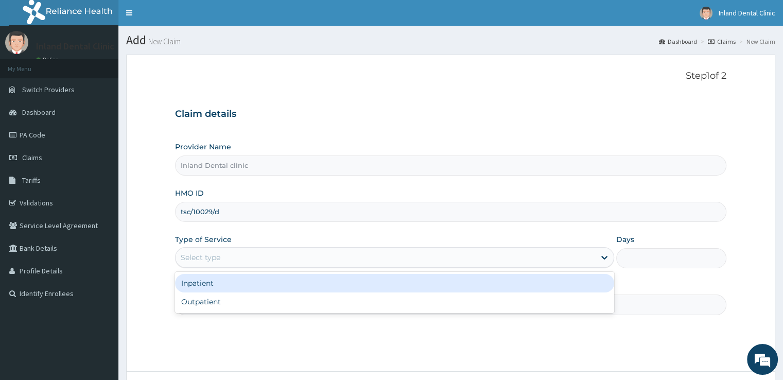
click at [270, 262] on div "Select type" at bounding box center [384, 257] width 419 height 16
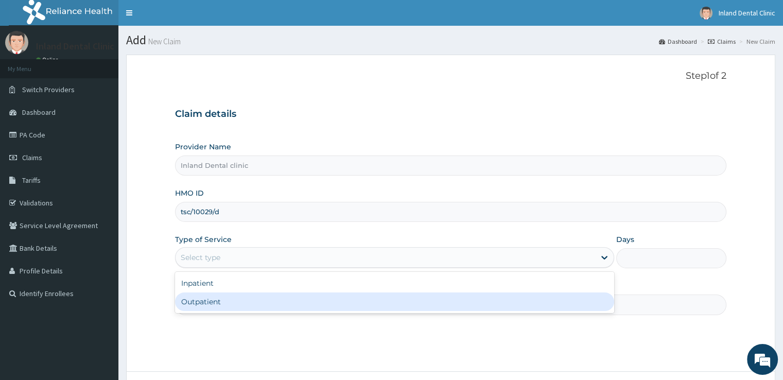
click at [259, 301] on div "Outpatient" at bounding box center [394, 301] width 439 height 19
type input "1"
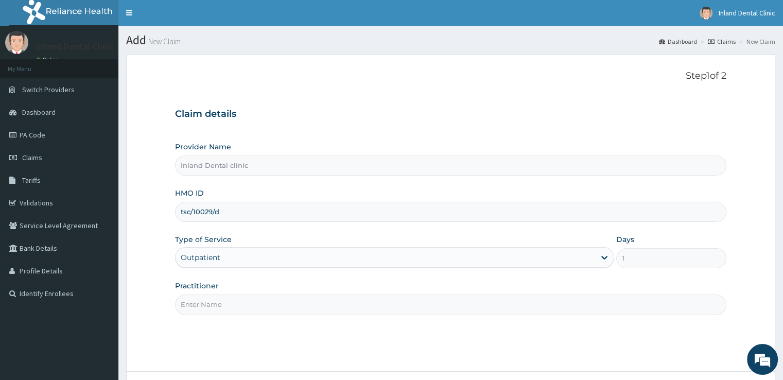
click at [259, 301] on input "Practitioner" at bounding box center [450, 304] width 550 height 20
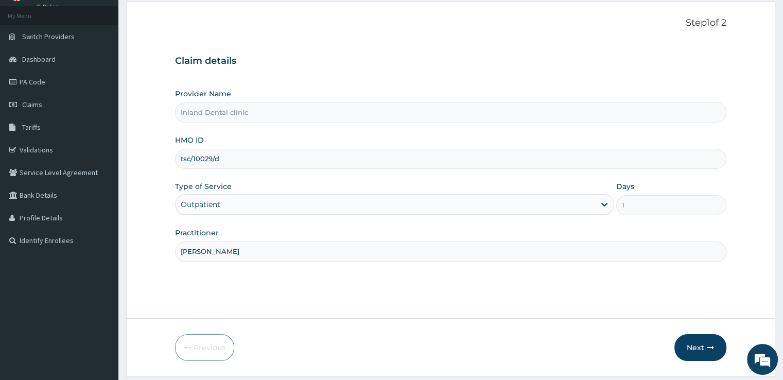
scroll to position [83, 0]
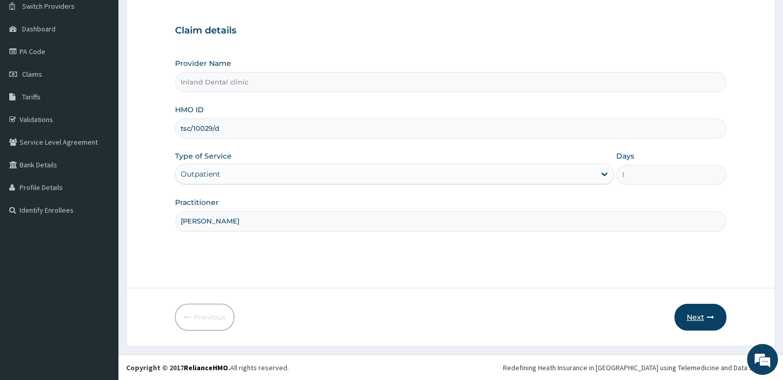
type input "Dr Awosusi"
click at [703, 319] on button "Next" at bounding box center [700, 317] width 52 height 27
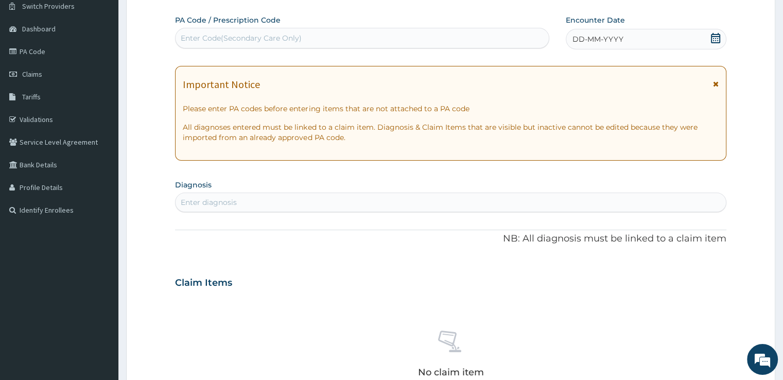
click at [307, 29] on div "Enter Code(Secondary Care Only)" at bounding box center [362, 38] width 374 height 21
paste input "PA/5C7164"
type input "PA/5C7164"
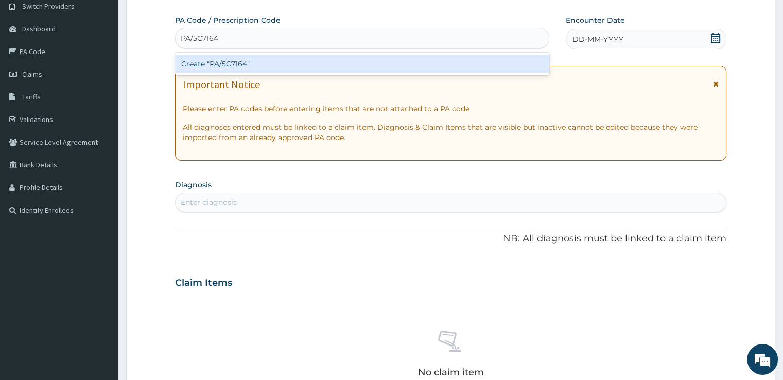
click at [269, 60] on div "Create "PA/5C7164"" at bounding box center [362, 64] width 374 height 19
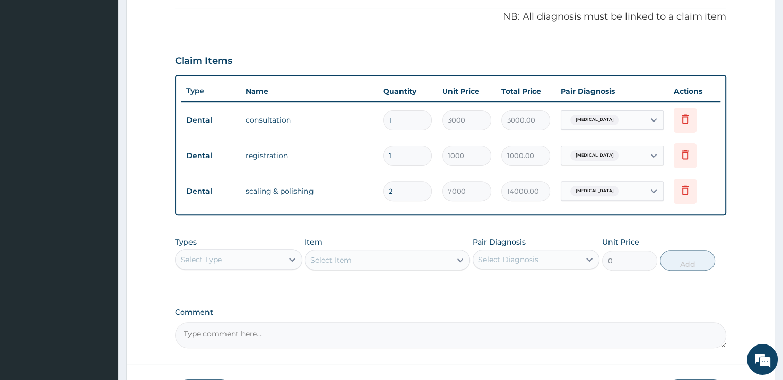
scroll to position [383, 0]
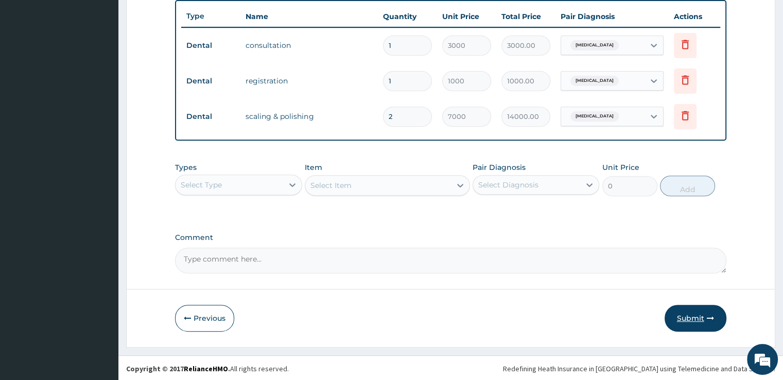
click at [704, 322] on button "Submit" at bounding box center [695, 318] width 62 height 27
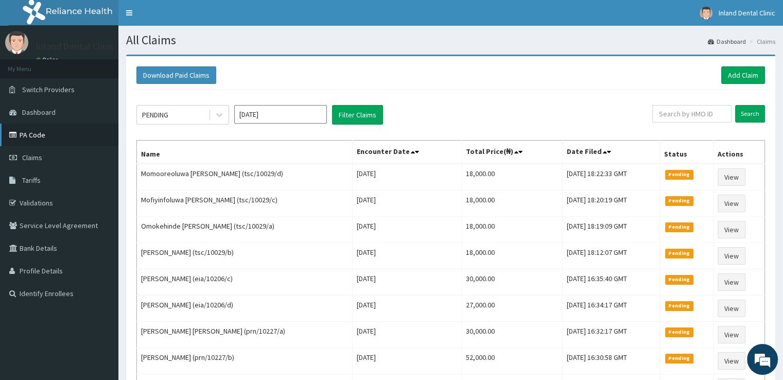
click at [42, 133] on link "PA Code" at bounding box center [59, 134] width 118 height 23
